Goal: Task Accomplishment & Management: Complete application form

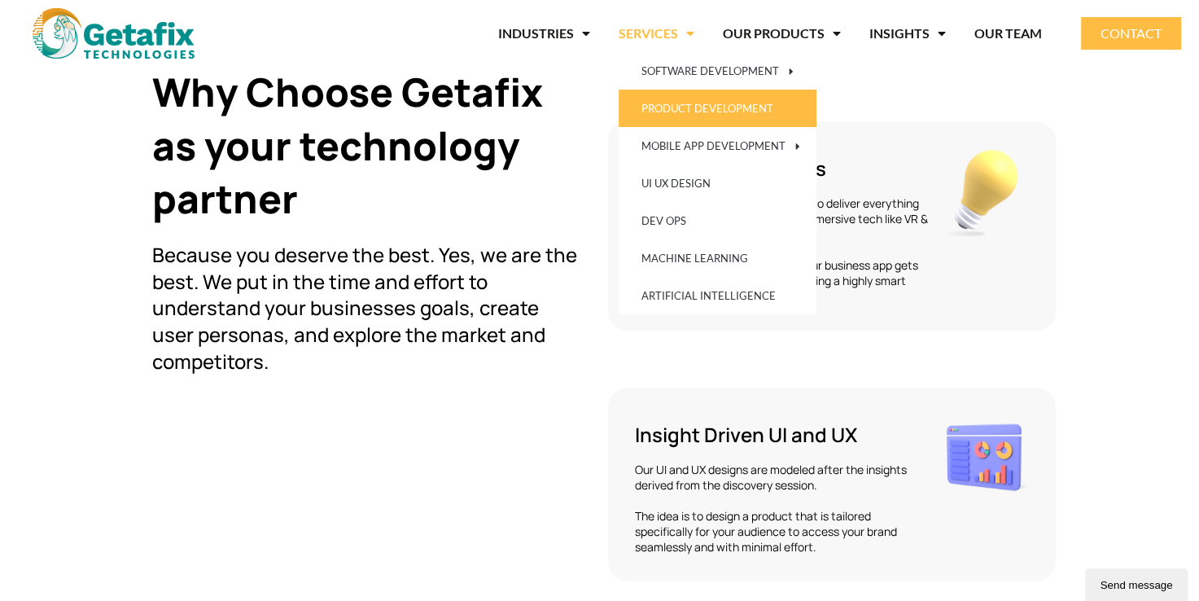
scroll to position [3029, 0]
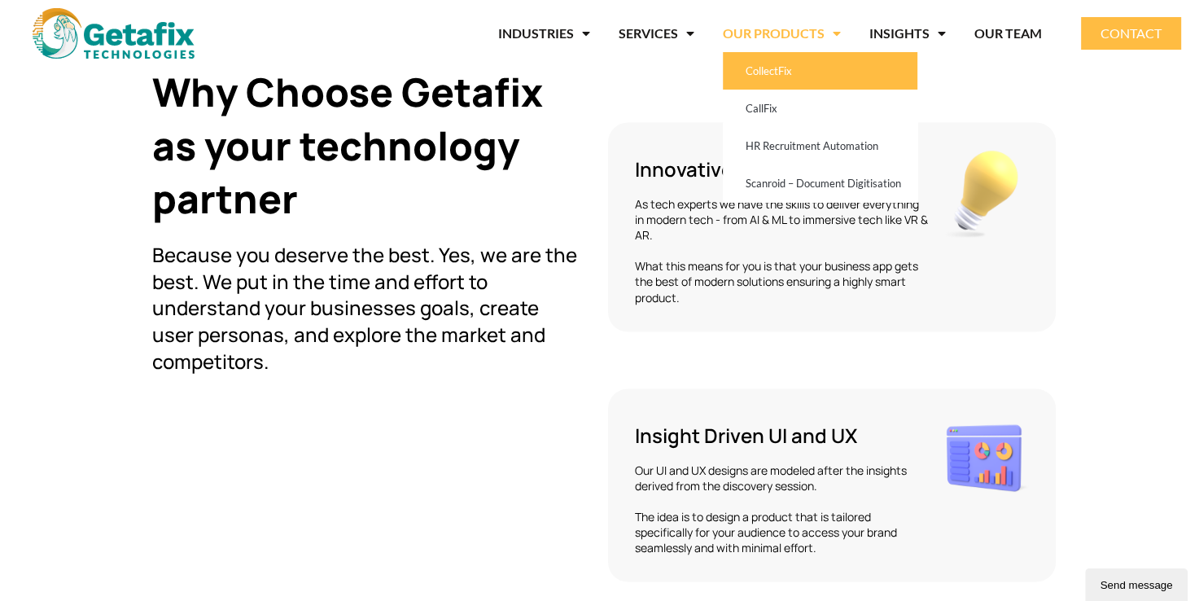
click at [794, 61] on link "CollectFix" at bounding box center [820, 70] width 195 height 37
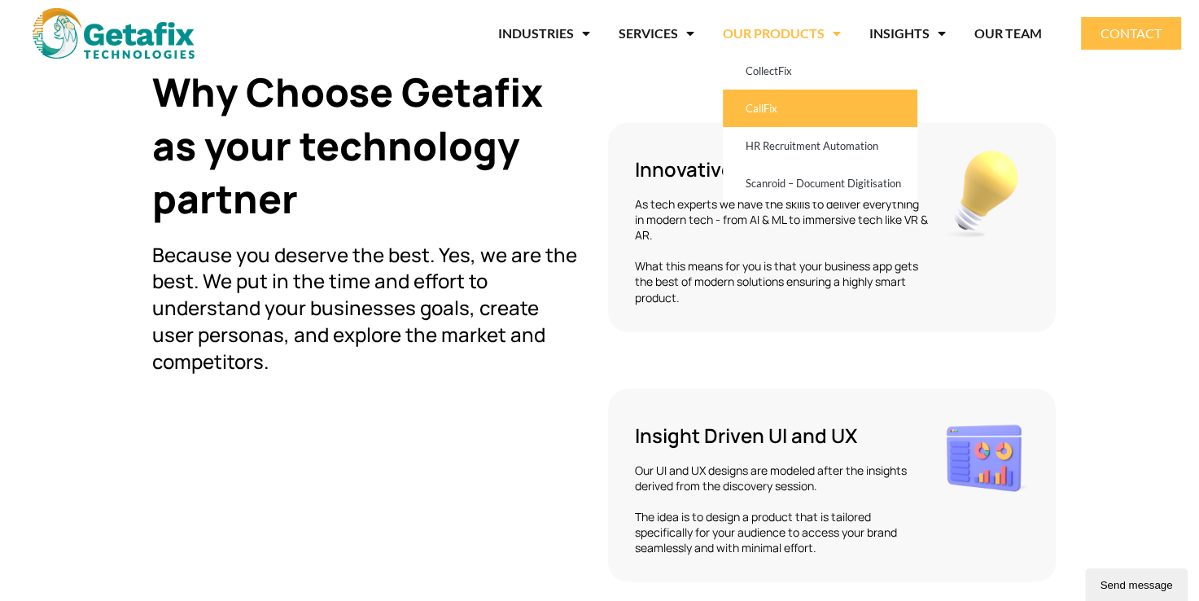
click at [776, 104] on link "CallFix" at bounding box center [820, 108] width 195 height 37
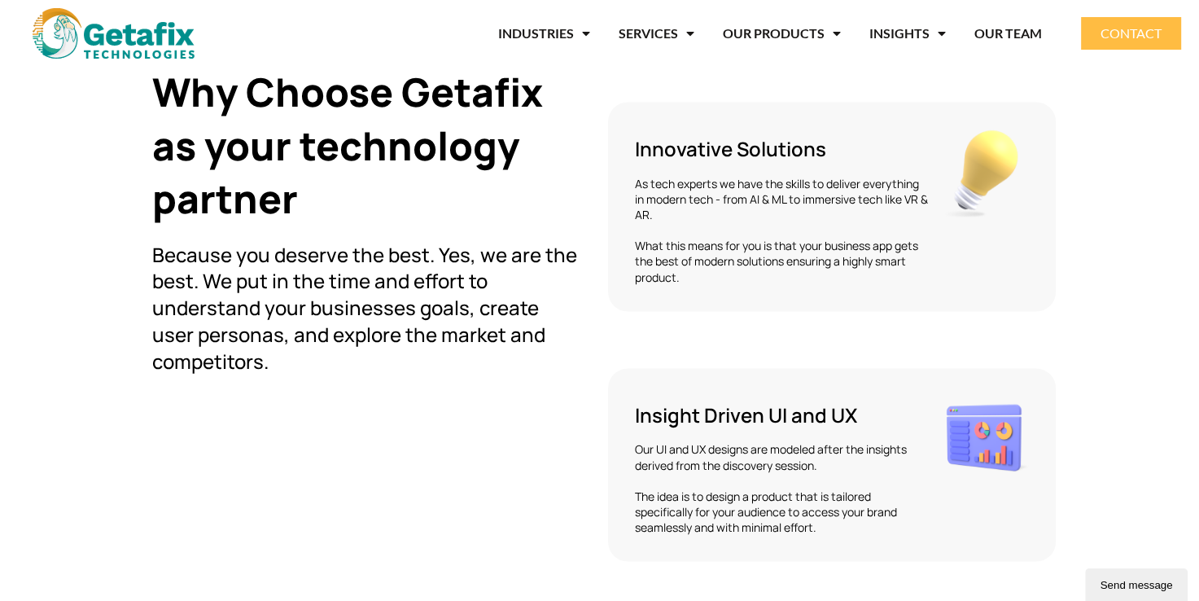
scroll to position [3020, 0]
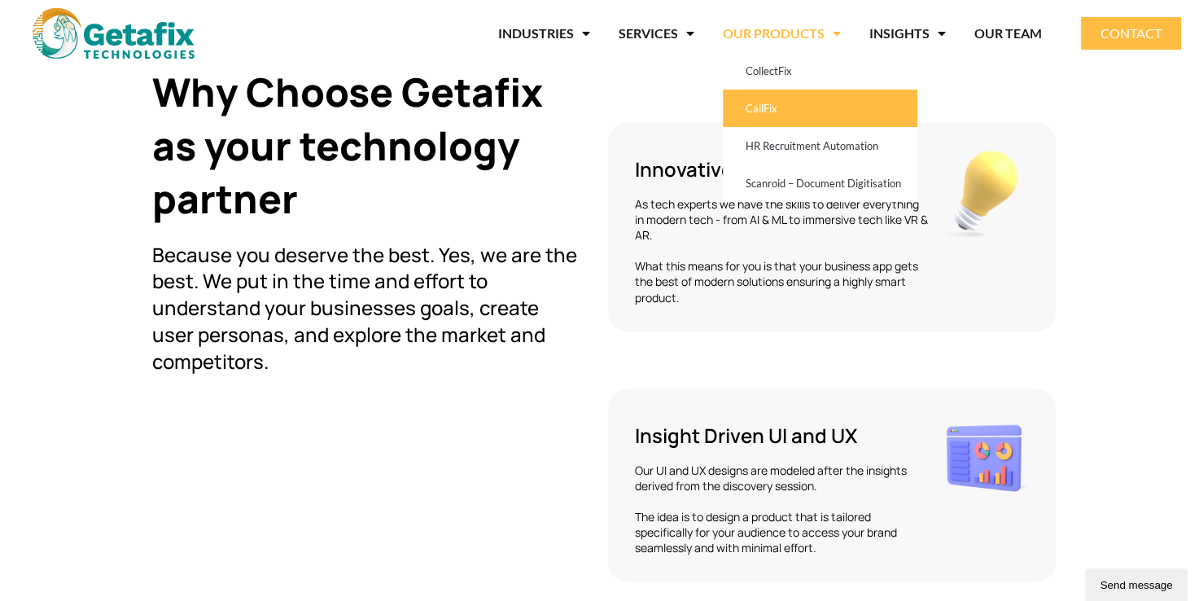
scroll to position [3020, 0]
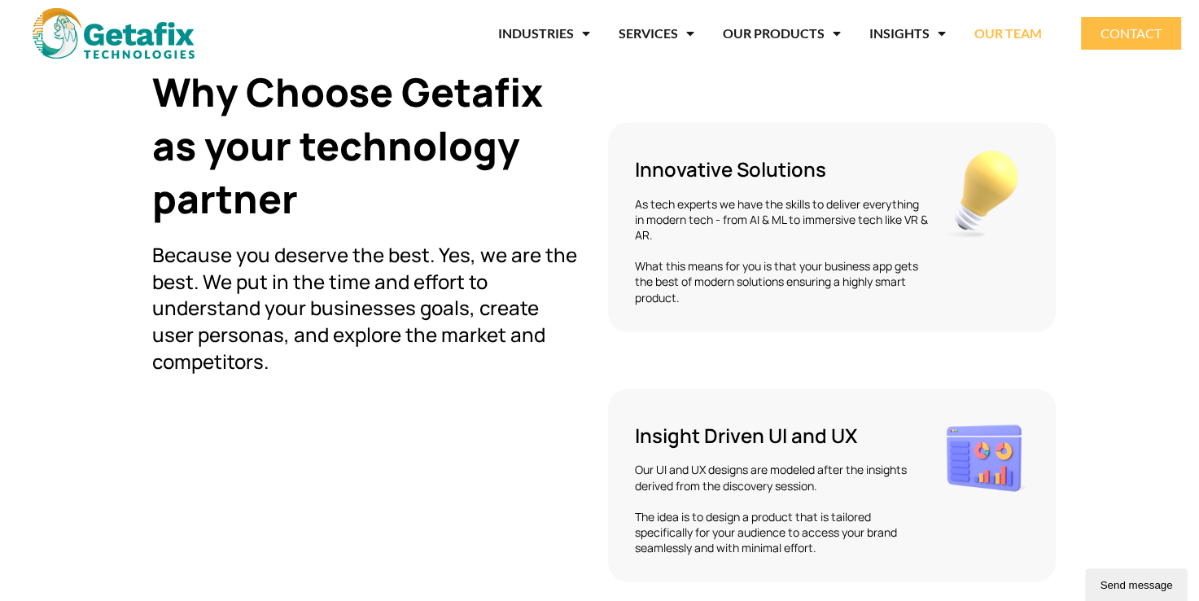
click at [1013, 26] on link "OUR TEAM" at bounding box center [1008, 33] width 68 height 37
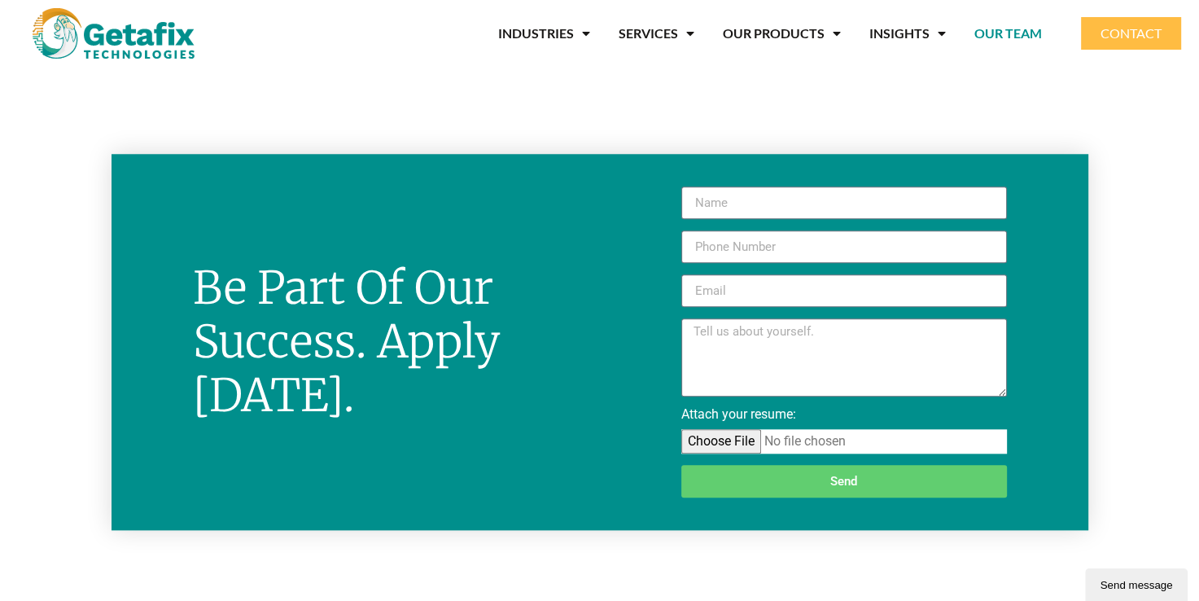
scroll to position [1546, 0]
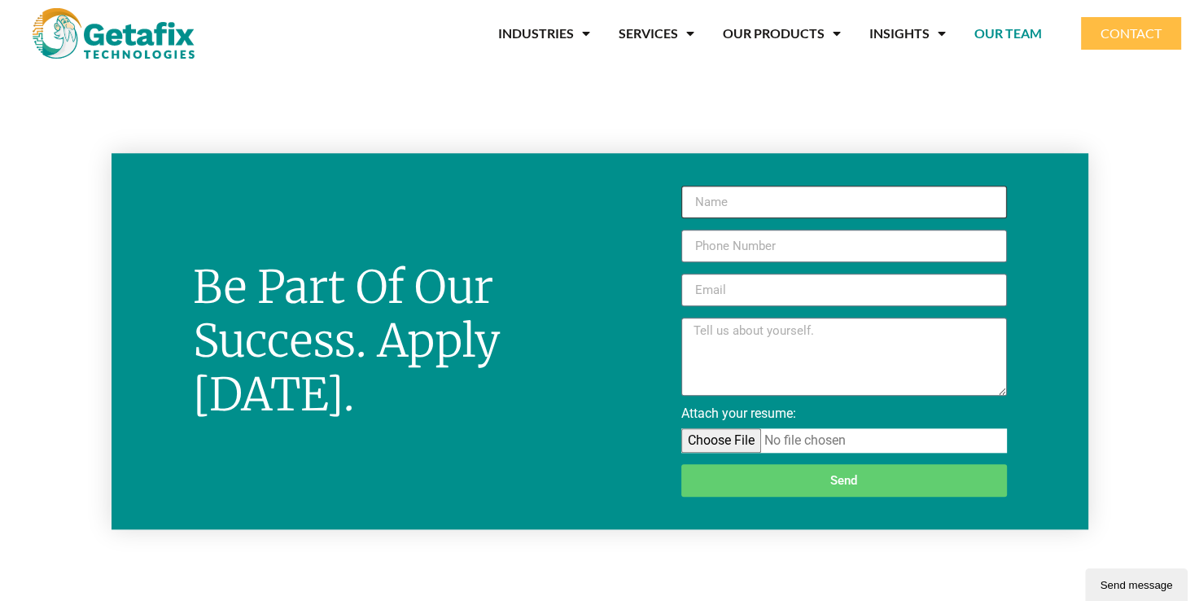
click at [707, 203] on input "New Form" at bounding box center [844, 202] width 326 height 33
type input "ABDUL HAMEED"
type input "09600792341"
type input "adhameed2k3@gmail.com"
click at [749, 335] on textarea "New Form" at bounding box center [844, 356] width 326 height 78
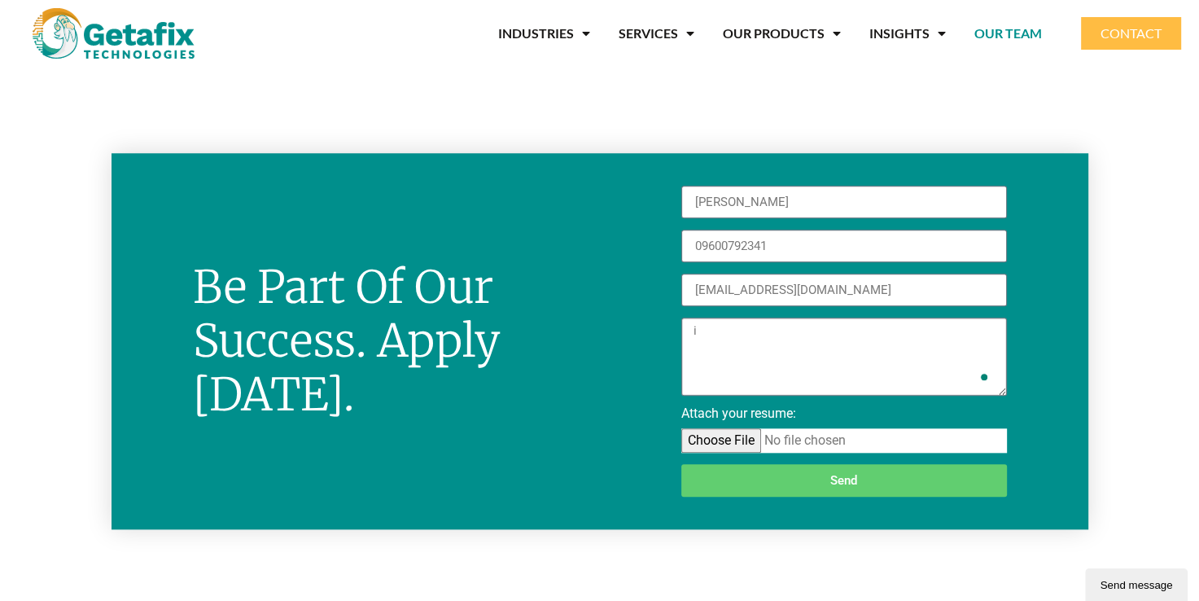
type textarea "i"
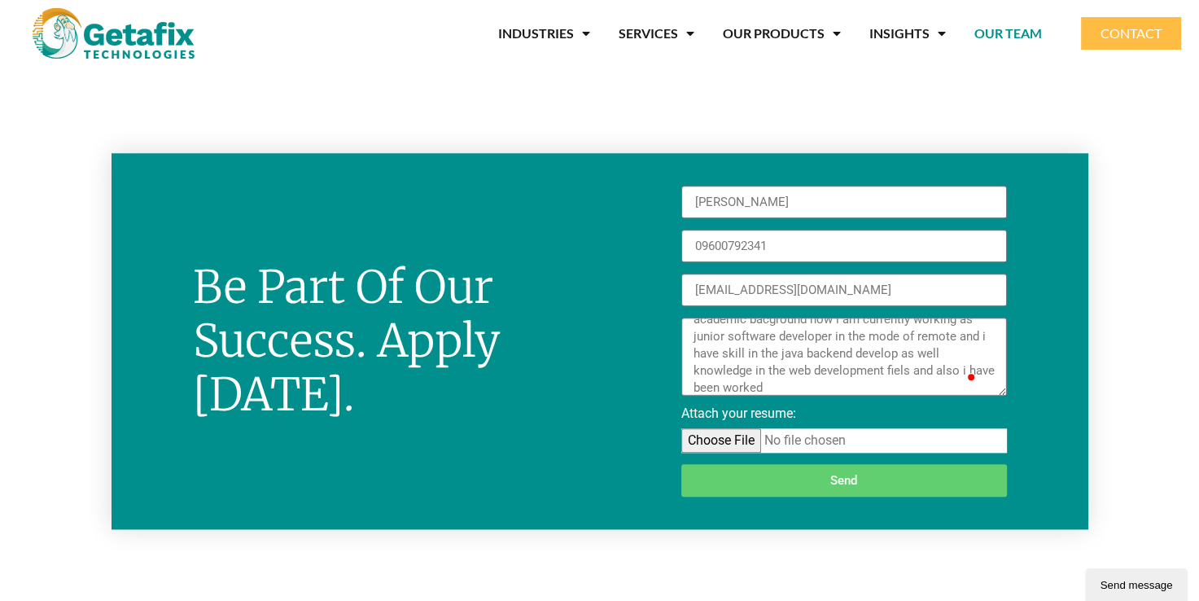
scroll to position [68, 0]
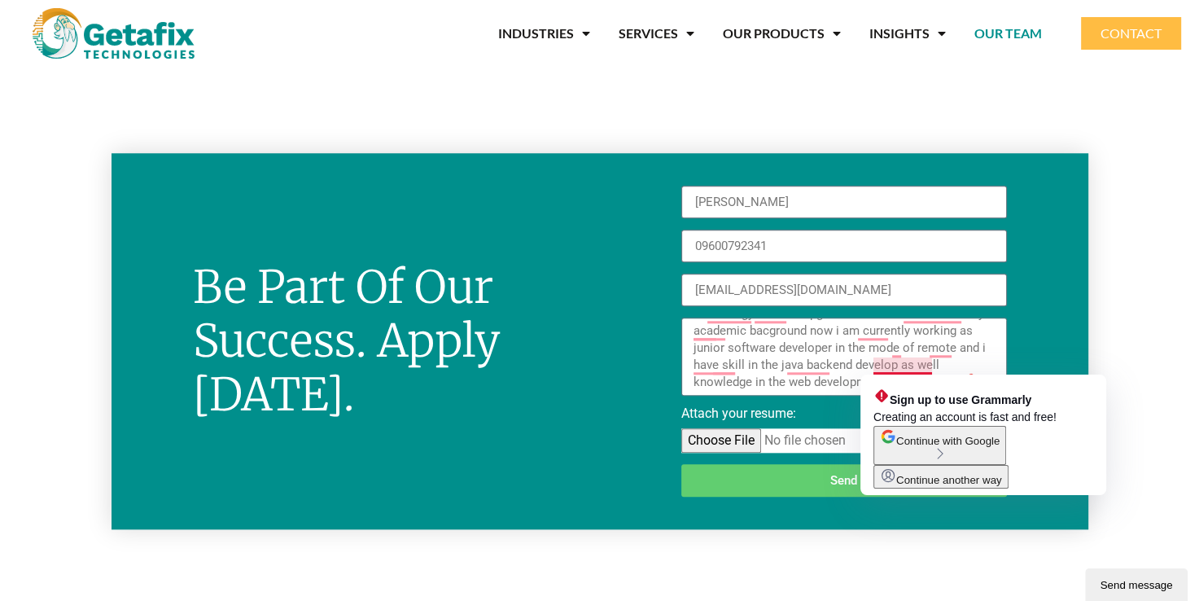
click at [912, 447] on span "Continue with Google" at bounding box center [947, 441] width 103 height 12
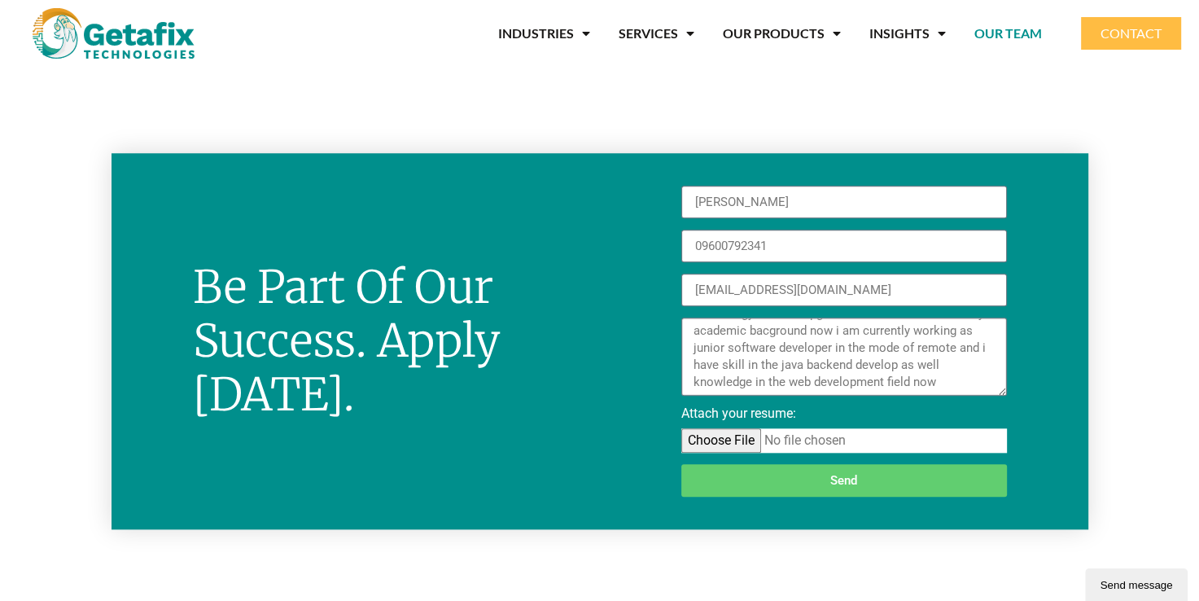
click at [877, 378] on textarea "my self Abdul hameed and my native is tamilnadu i was just completed my bacholo…" at bounding box center [844, 356] width 326 height 78
click at [827, 373] on textarea "my self Abdul hameed and my native is tamilnadu i was just completed my bacholo…" at bounding box center [844, 356] width 326 height 78
click at [844, 388] on textarea "my self Abdul hameed and my native is tamilnadu i was just completed my bacholo…" at bounding box center [844, 356] width 326 height 78
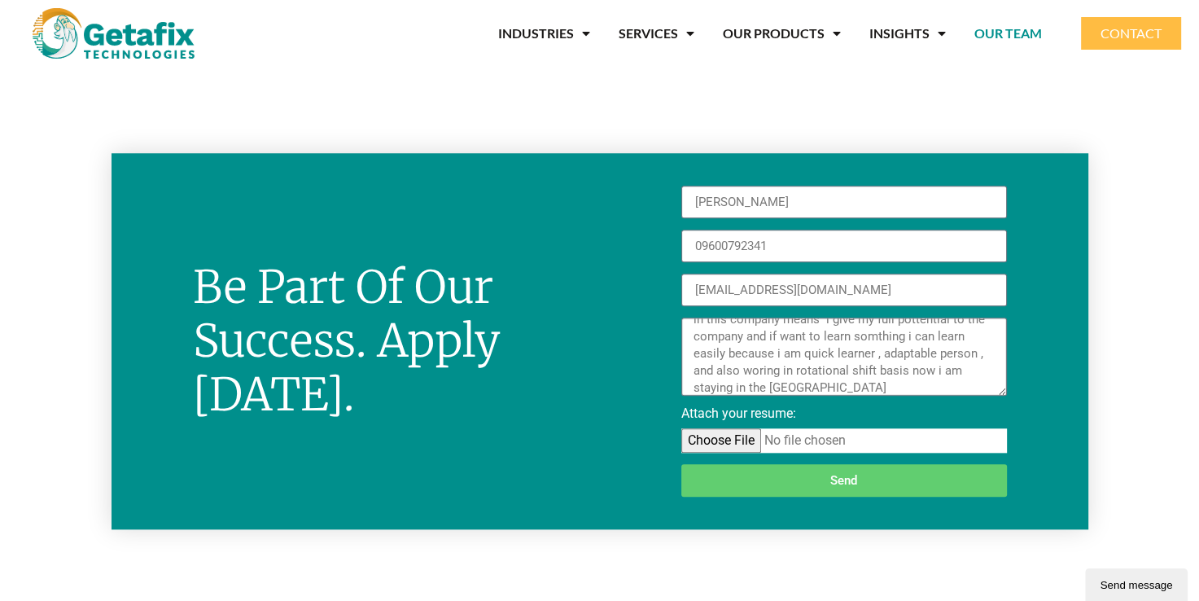
scroll to position [187, 0]
drag, startPoint x: 739, startPoint y: 389, endPoint x: 694, endPoint y: 389, distance: 44.8
click at [694, 389] on textarea "my self Abdul hameed and my native is tamilnadu i was just completed my bacholo…" at bounding box center [844, 356] width 326 height 78
paste textarea "engaluru"
type textarea "my self Abdul hameed and my native is tamilnadu i was just completed my bacholo…"
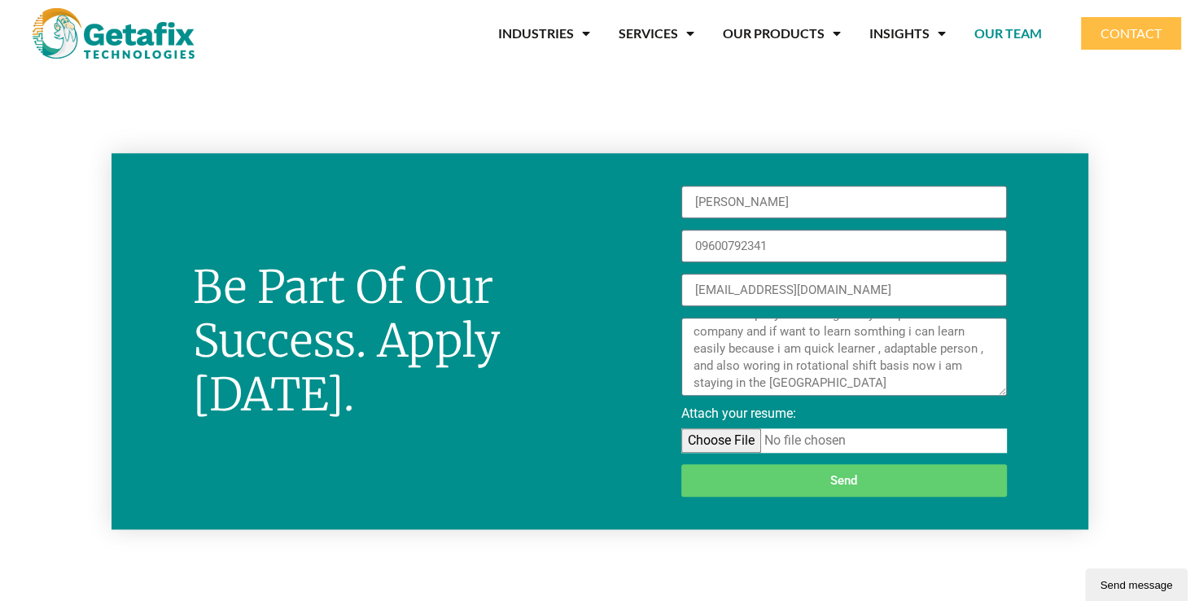
click at [721, 440] on input "Attach your resume:" at bounding box center [844, 440] width 326 height 24
type input "C:\fakepath\ABDUL HAMEED Developer.pdf"
drag, startPoint x: 835, startPoint y: 293, endPoint x: 641, endPoint y: 300, distance: 194.6
click at [641, 300] on div "ABDUL HAMEED 09600792341 adhameed2k3@gmail.com my self Abdul hameed and my nati…" at bounding box center [844, 341] width 488 height 311
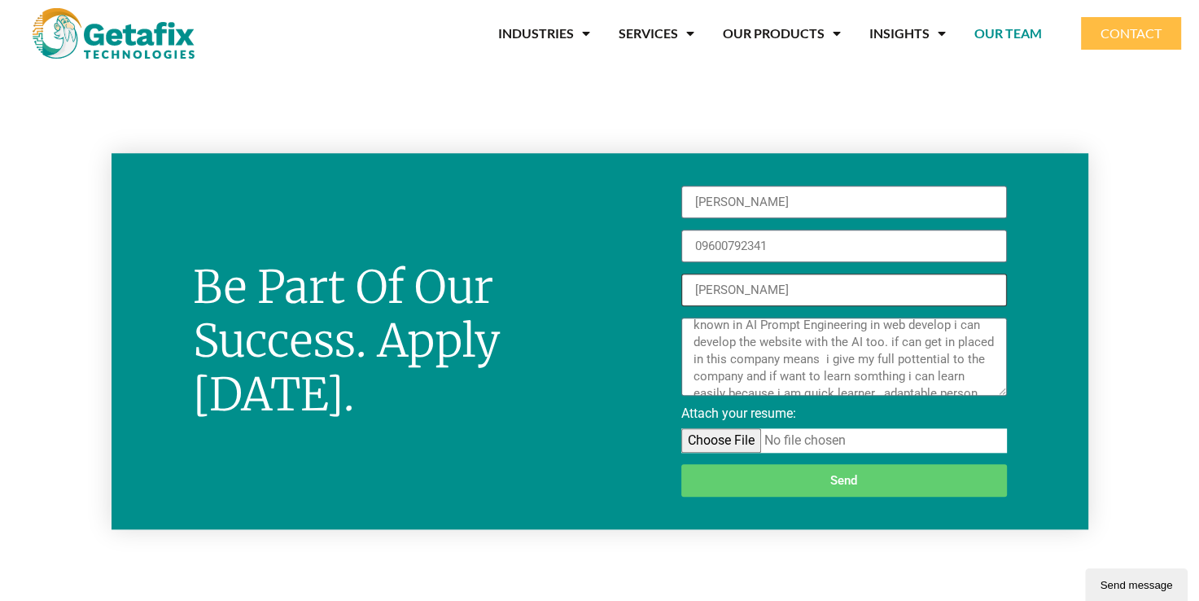
type input "abdulhameedabdullathif@gmail.com"
drag, startPoint x: 738, startPoint y: 259, endPoint x: 699, endPoint y: 256, distance: 39.2
click at [663, 259] on div "ABDUL HAMEED 09600792341 abdulhameedabdullathif@gmail.com my self Abdul hameed …" at bounding box center [844, 341] width 488 height 311
drag, startPoint x: 814, startPoint y: 241, endPoint x: 575, endPoint y: 256, distance: 239.0
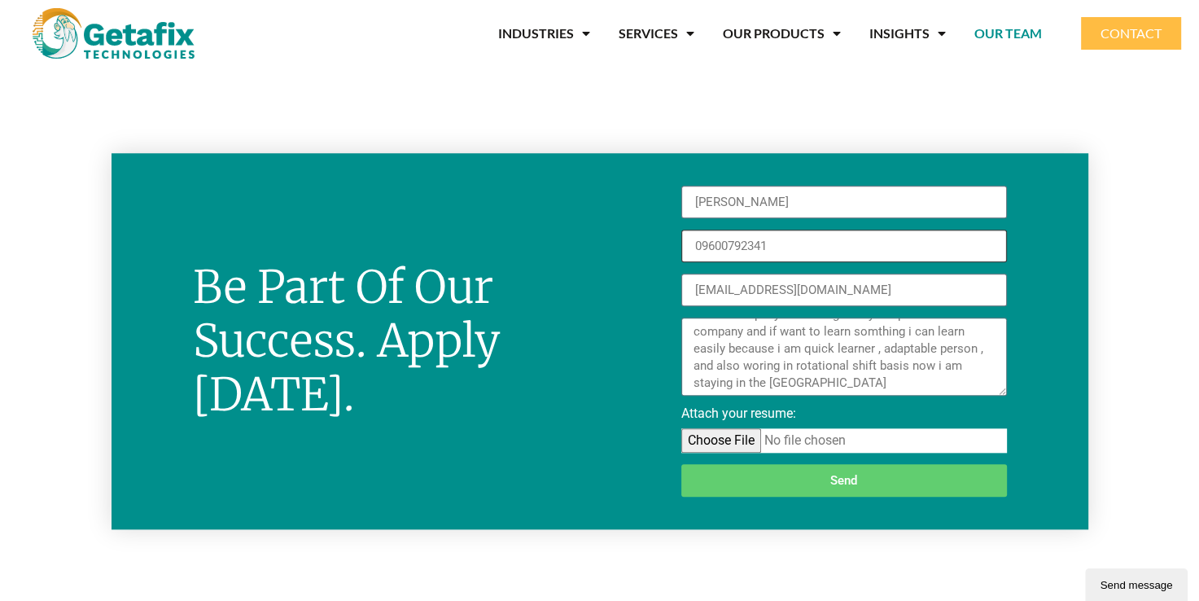
click at [575, 256] on div "be part of our success. Apply today. ABDUL HAMEED 09600792341 abdulhameedabdull…" at bounding box center [600, 341] width 977 height 311
type input "9361679436"
click at [632, 265] on div "ABDUL HAMEED 9361679436 abdulhameedabdullathif@gmail.com my self Abdul hameed a…" at bounding box center [844, 341] width 488 height 311
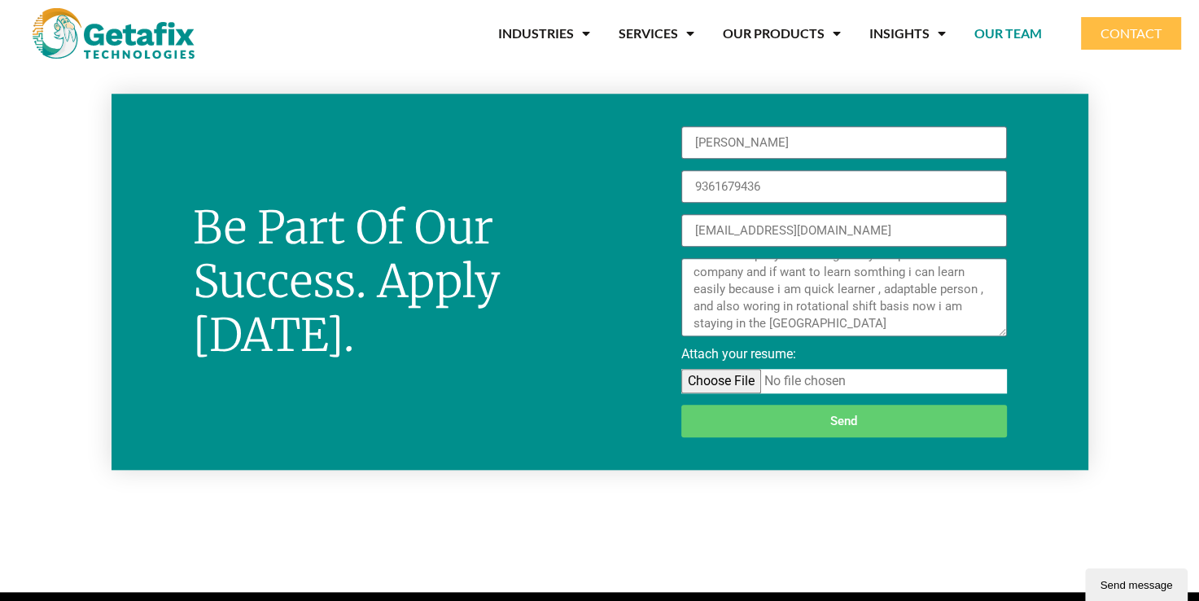
scroll to position [1607, 0]
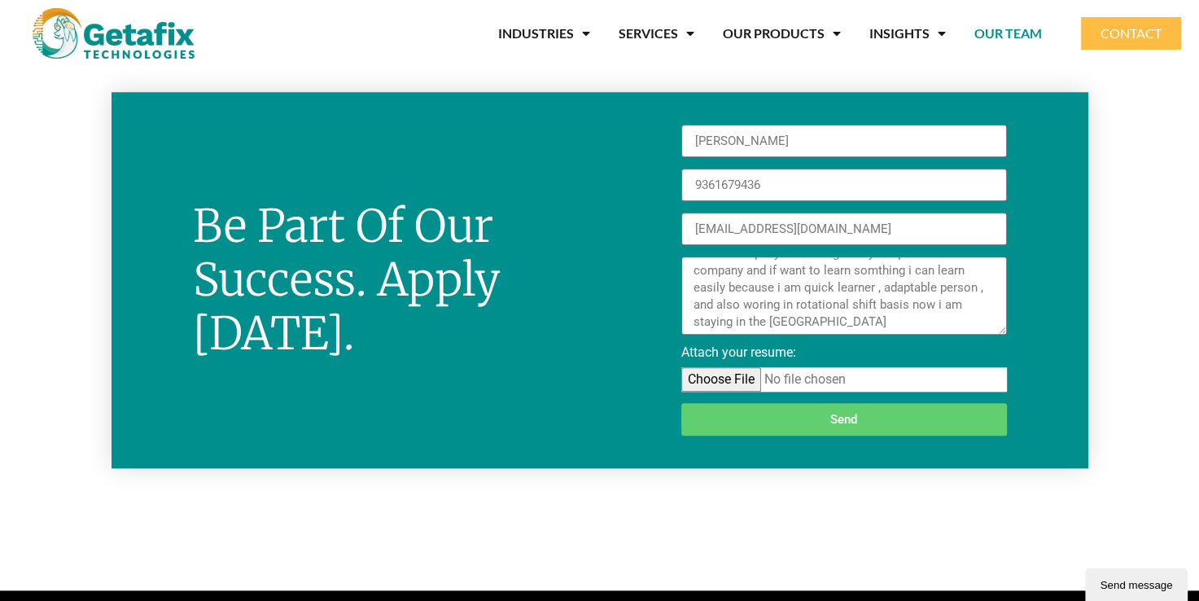
click at [834, 415] on span "Send" at bounding box center [843, 419] width 27 height 12
